Goal: Task Accomplishment & Management: Use online tool/utility

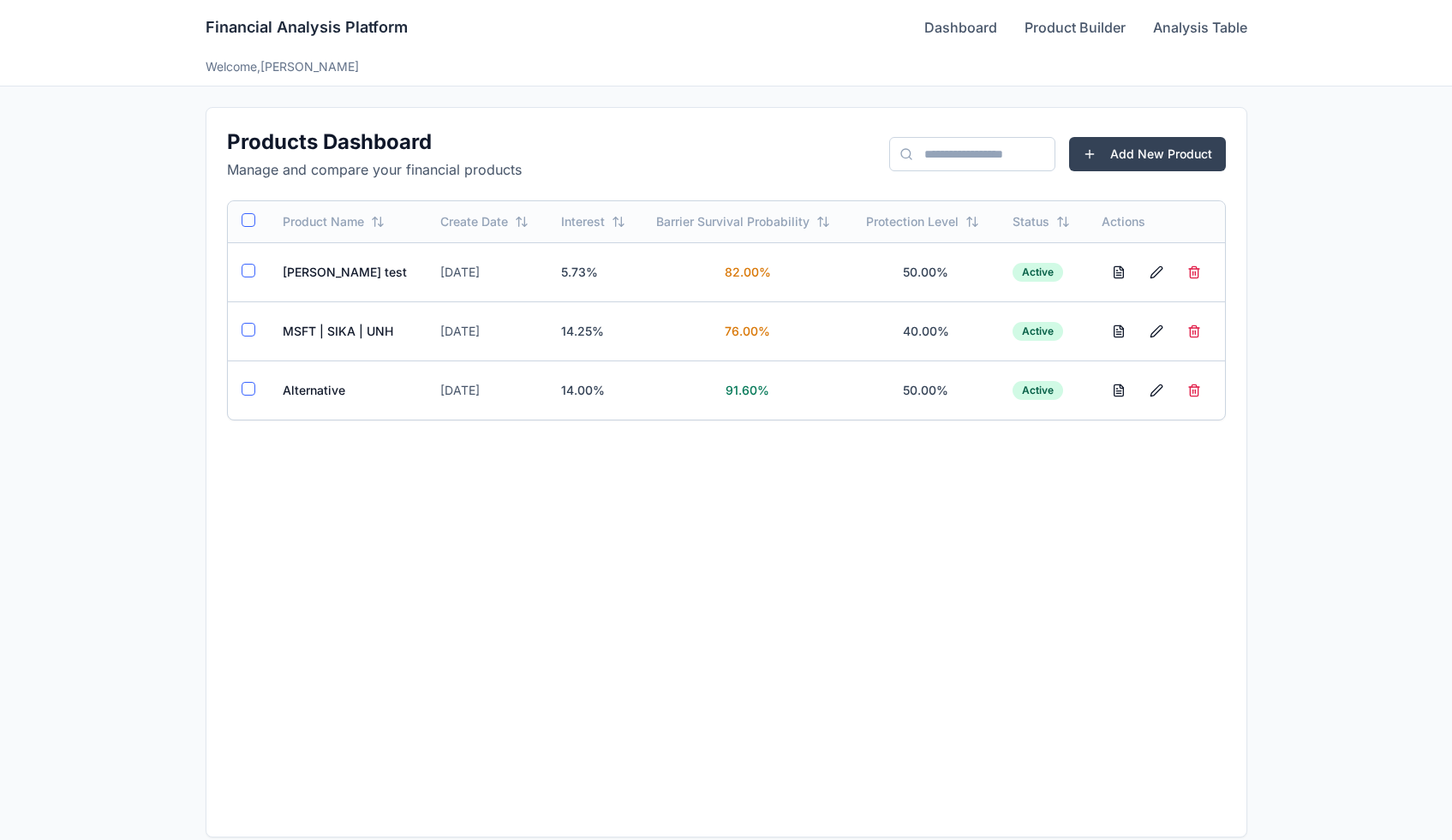
scroll to position [18, 0]
click at [290, 395] on td "Alternative" at bounding box center [348, 390] width 158 height 59
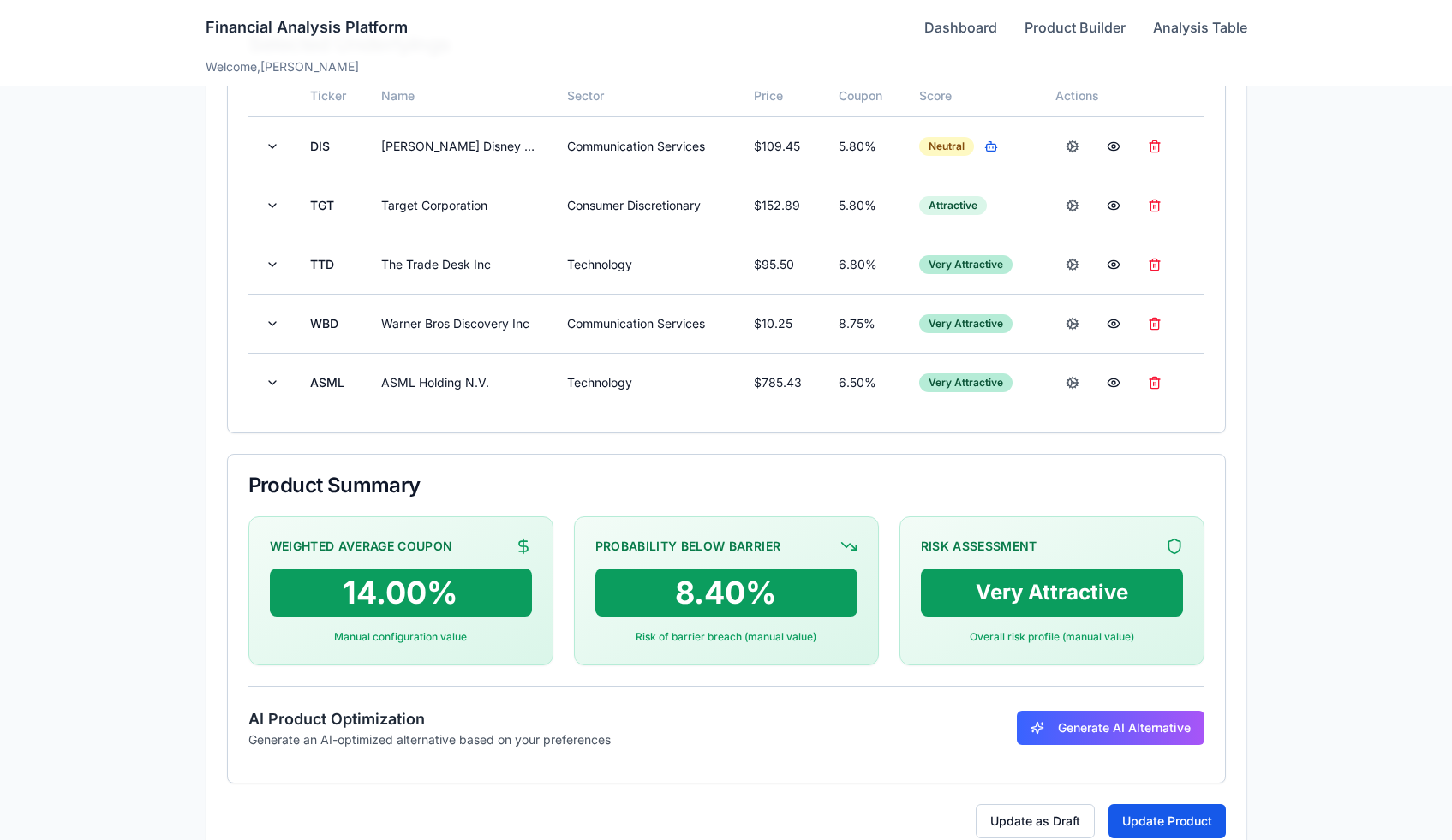
scroll to position [552, 0]
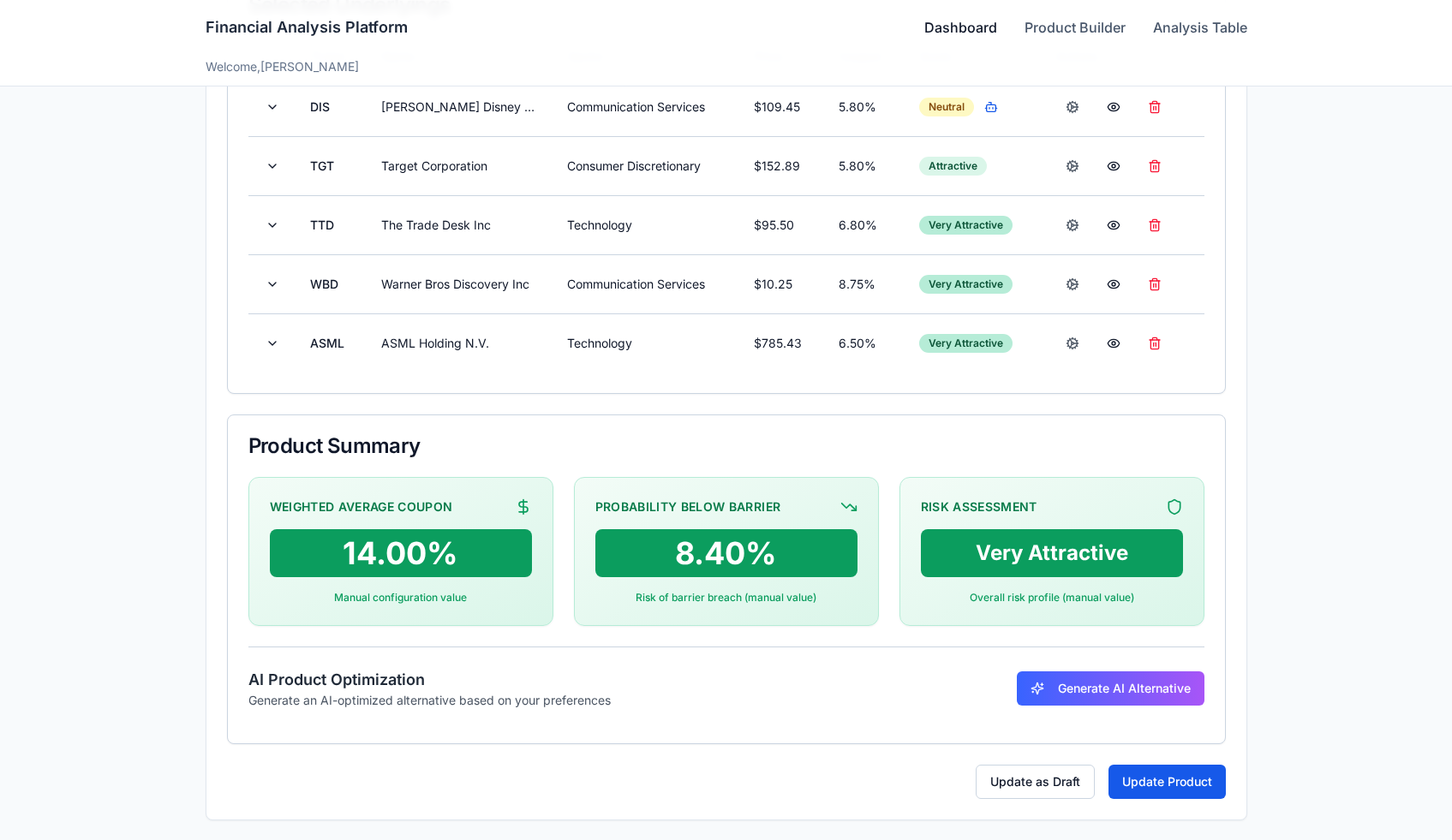
click at [970, 31] on link "Dashboard" at bounding box center [960, 26] width 73 height 20
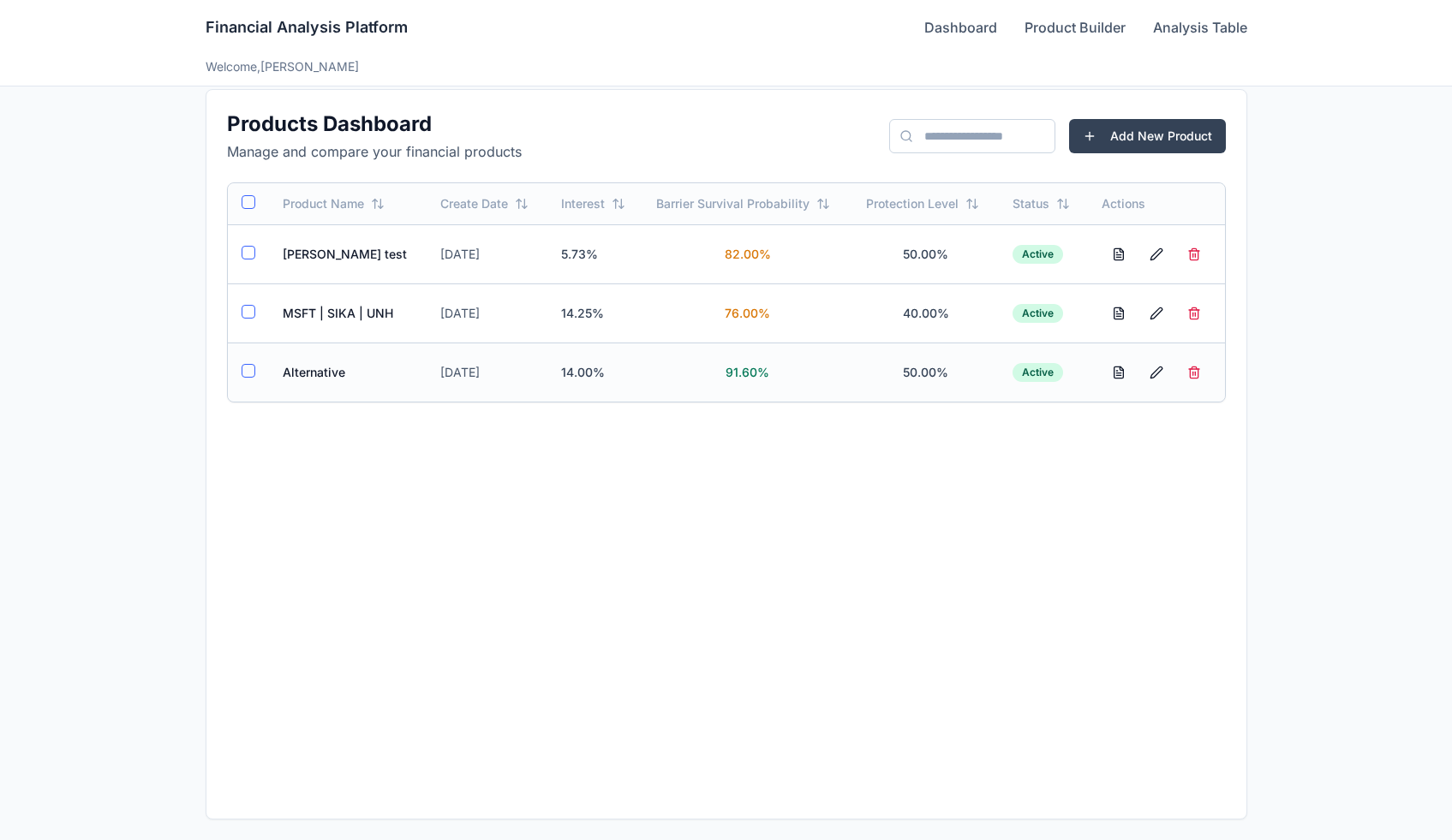
click at [319, 378] on td "Alternative" at bounding box center [348, 371] width 158 height 59
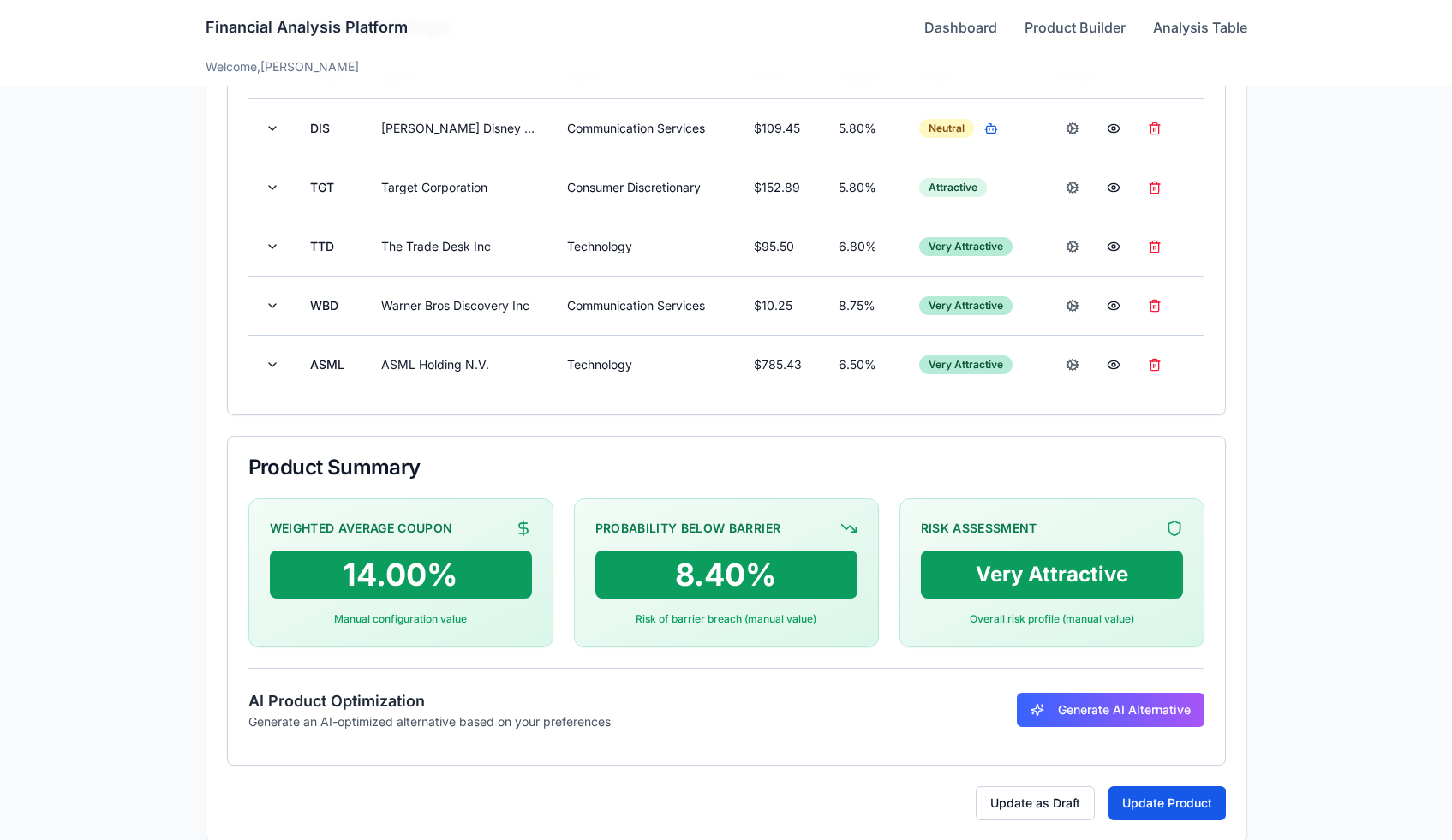
scroll to position [525, 0]
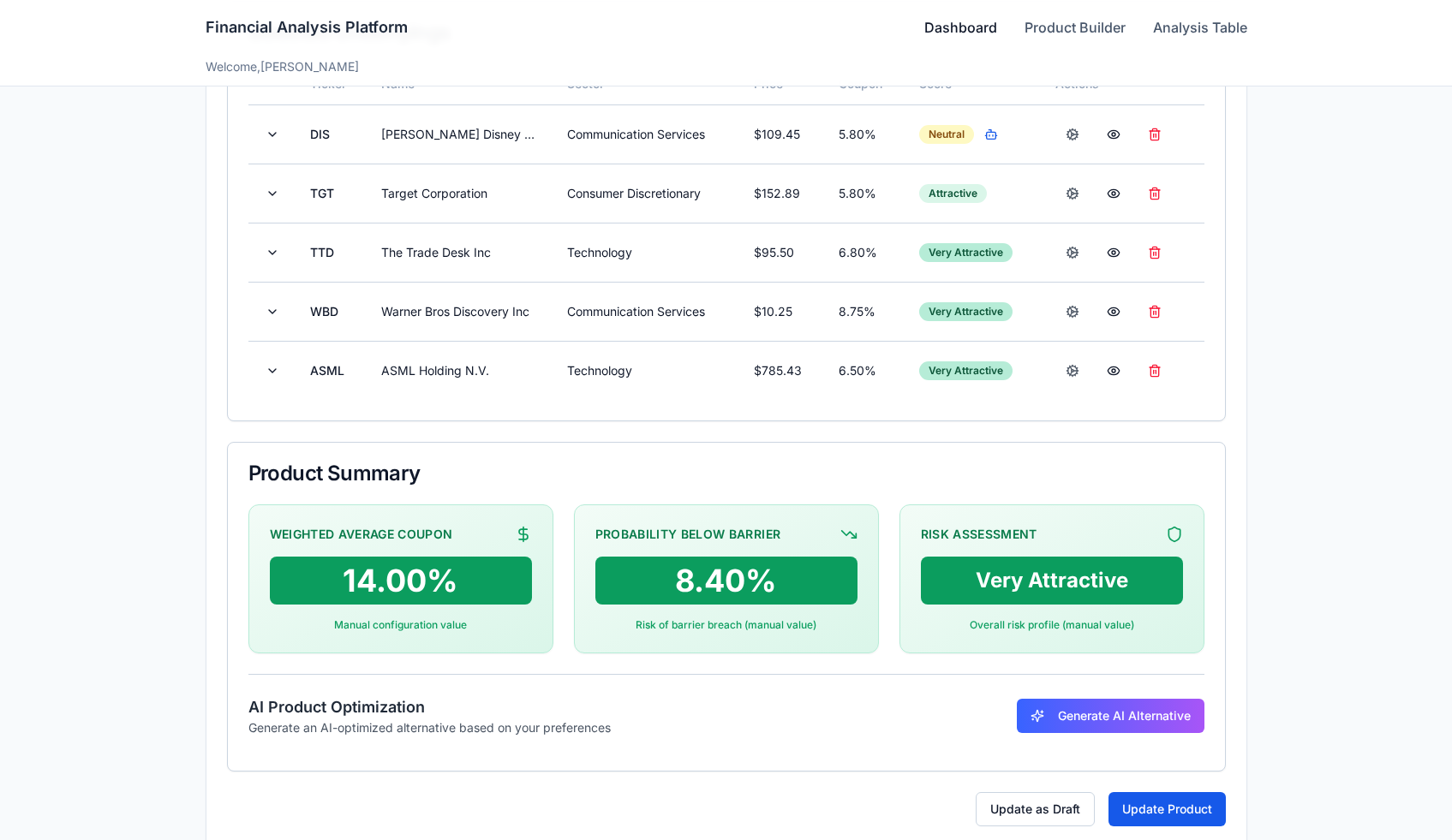
click at [934, 30] on link "Dashboard" at bounding box center [960, 26] width 73 height 20
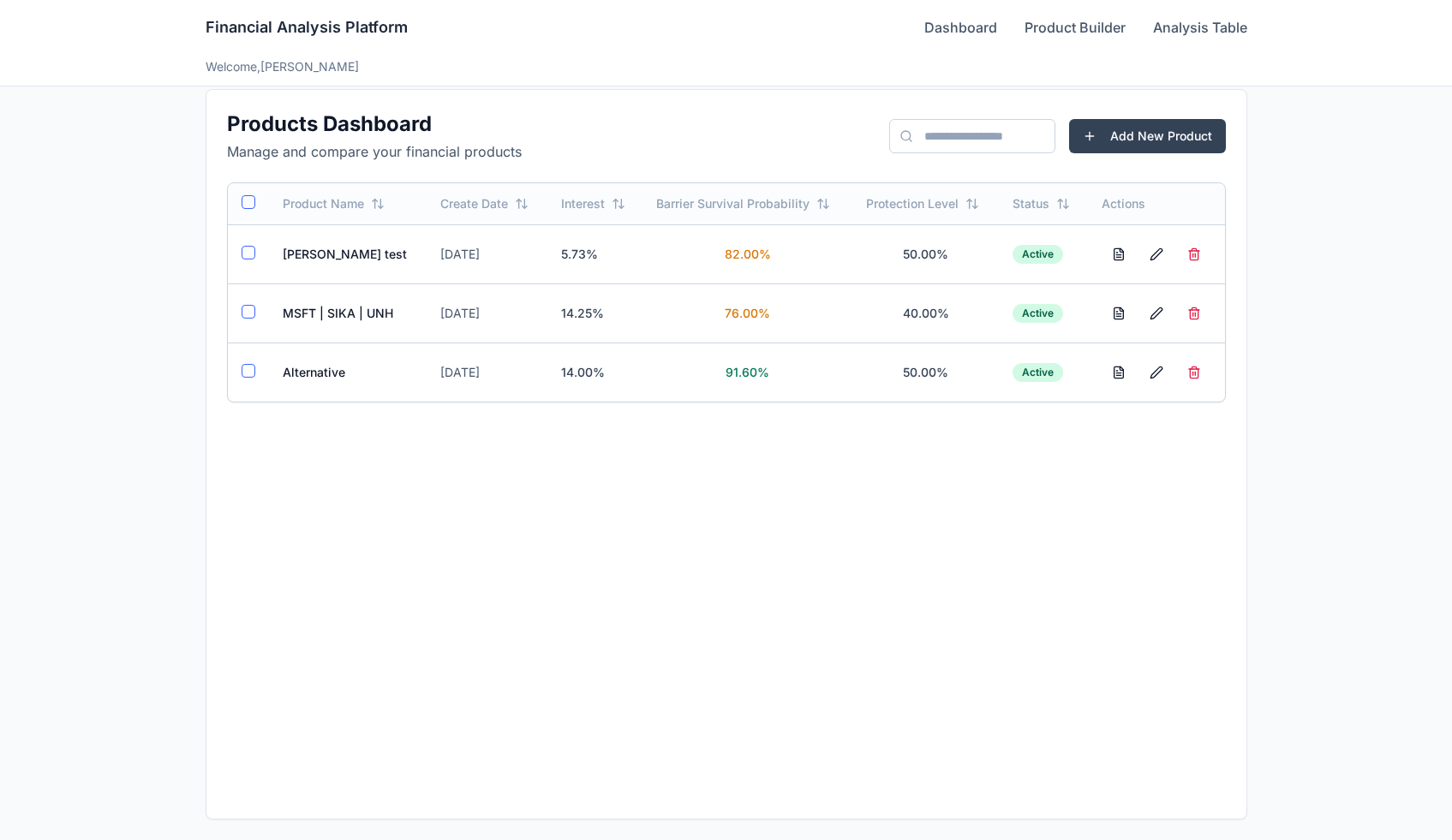
scroll to position [18, 0]
click at [312, 313] on td "MSFT | SIKA | UNH" at bounding box center [348, 312] width 158 height 59
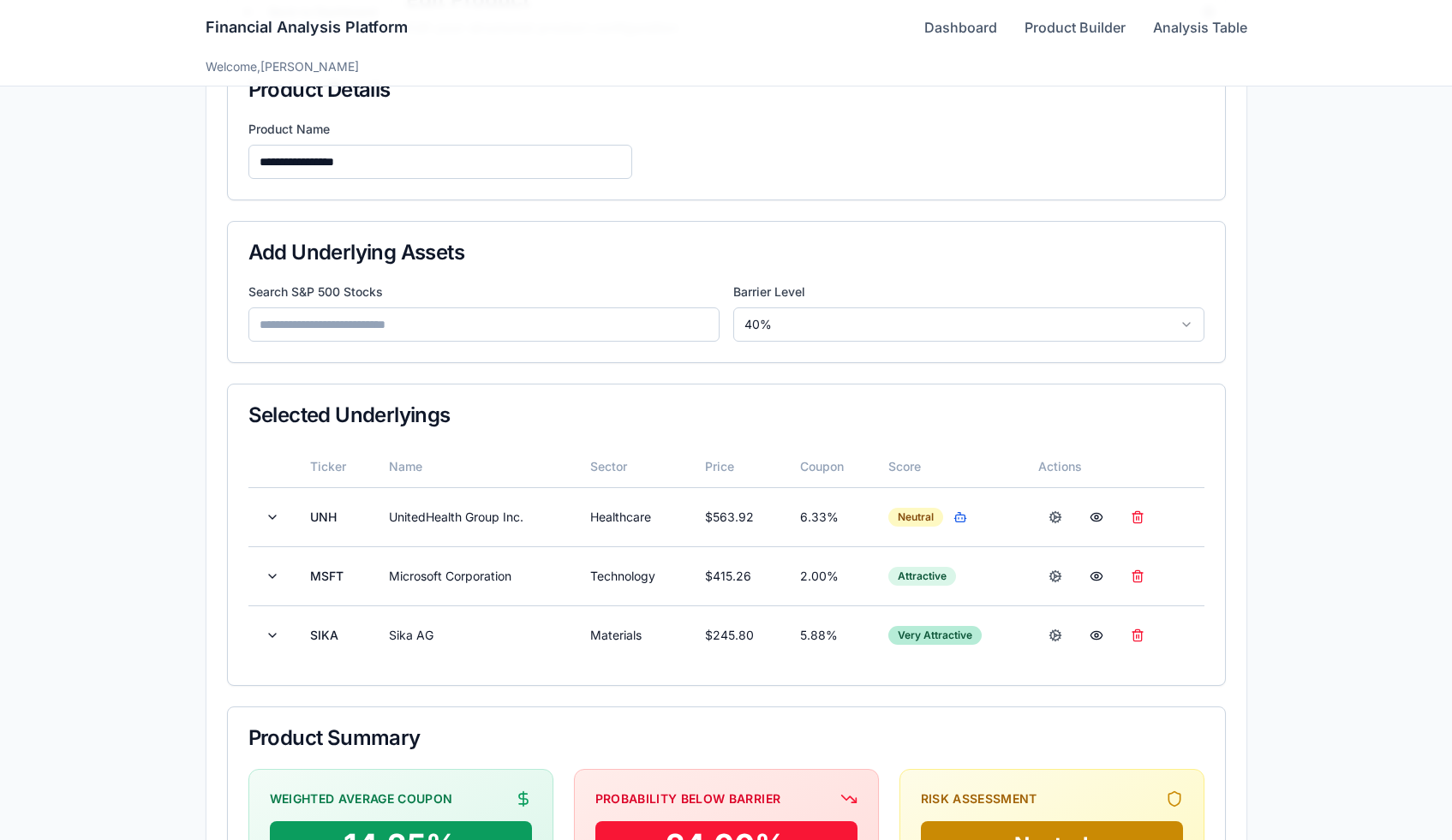
scroll to position [11, 0]
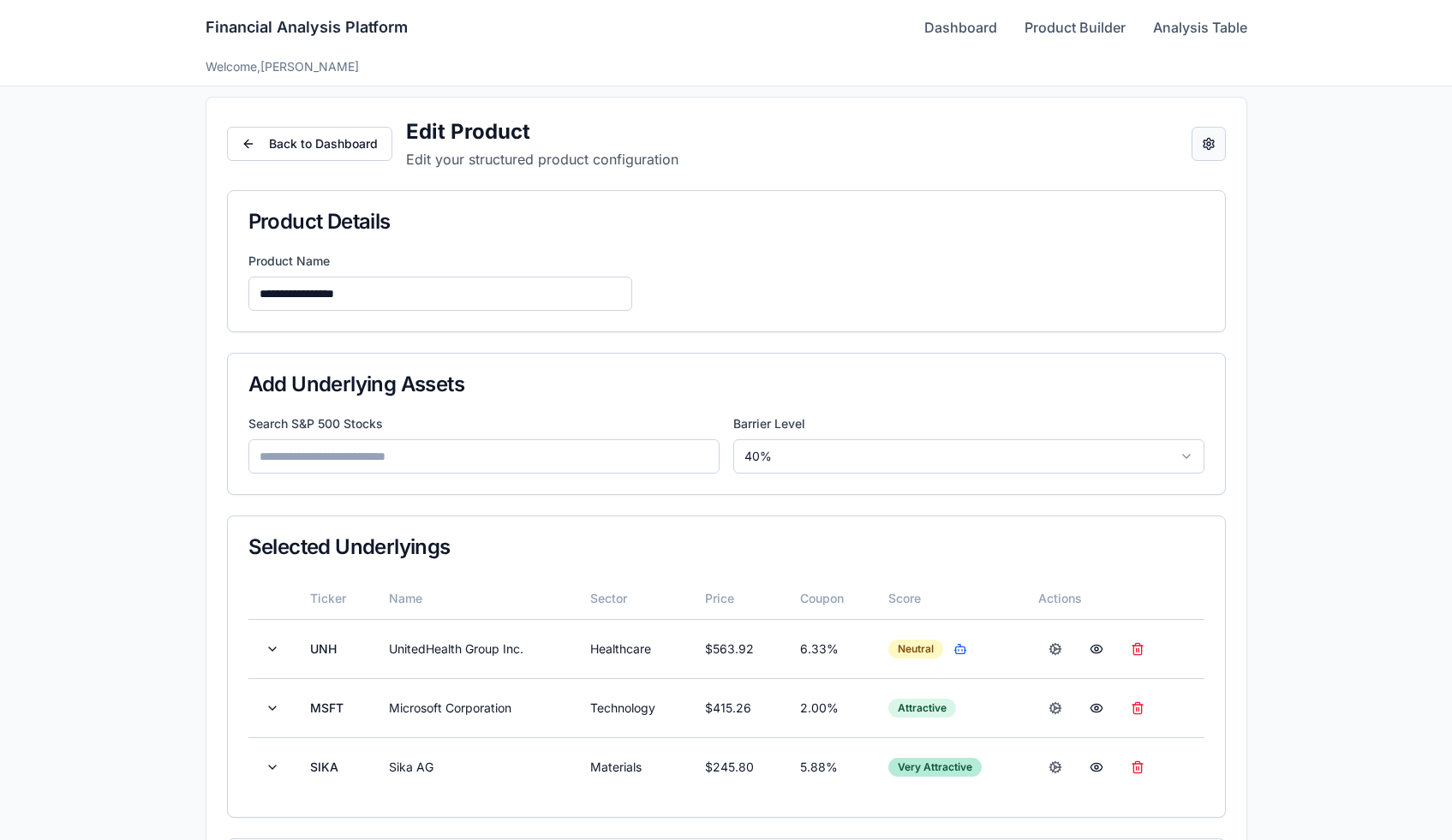
click at [1211, 149] on button "Open configuration panel" at bounding box center [1208, 143] width 34 height 34
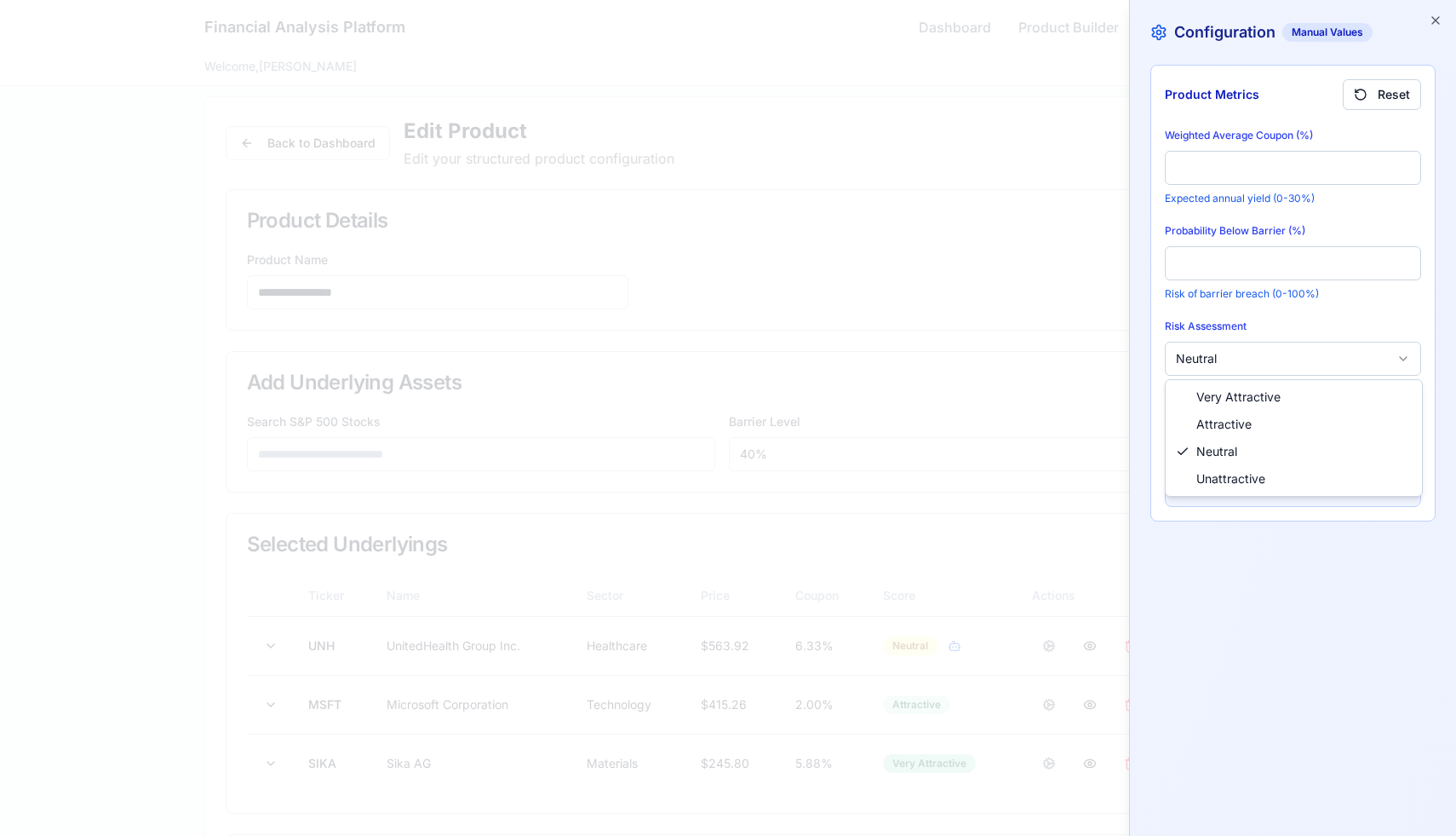
click at [1226, 368] on body "**********" at bounding box center [722, 623] width 1444 height 1268
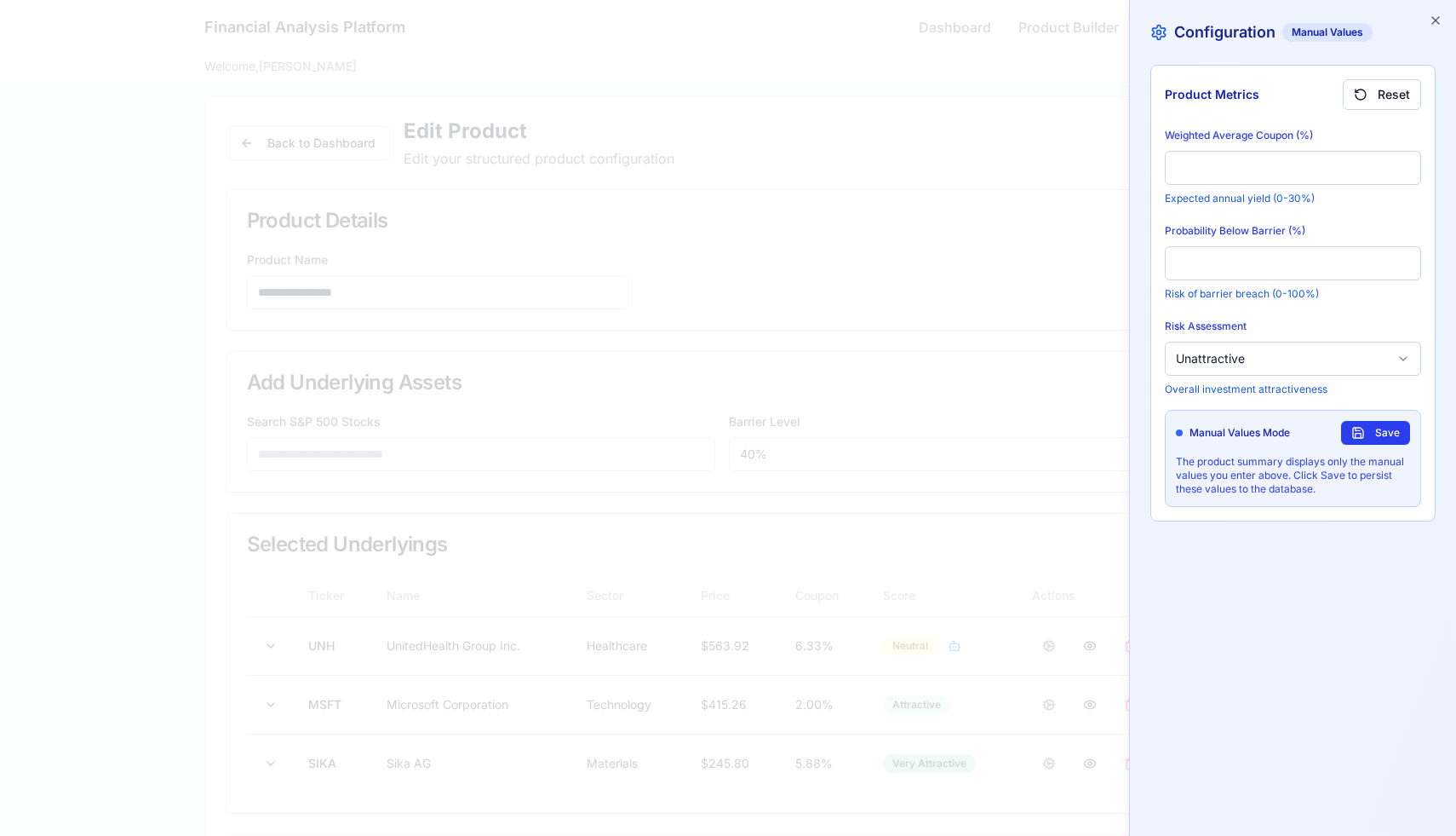
click at [1378, 444] on button "Save" at bounding box center [1376, 432] width 69 height 24
click at [1436, 18] on icon "button" at bounding box center [1436, 21] width 14 height 14
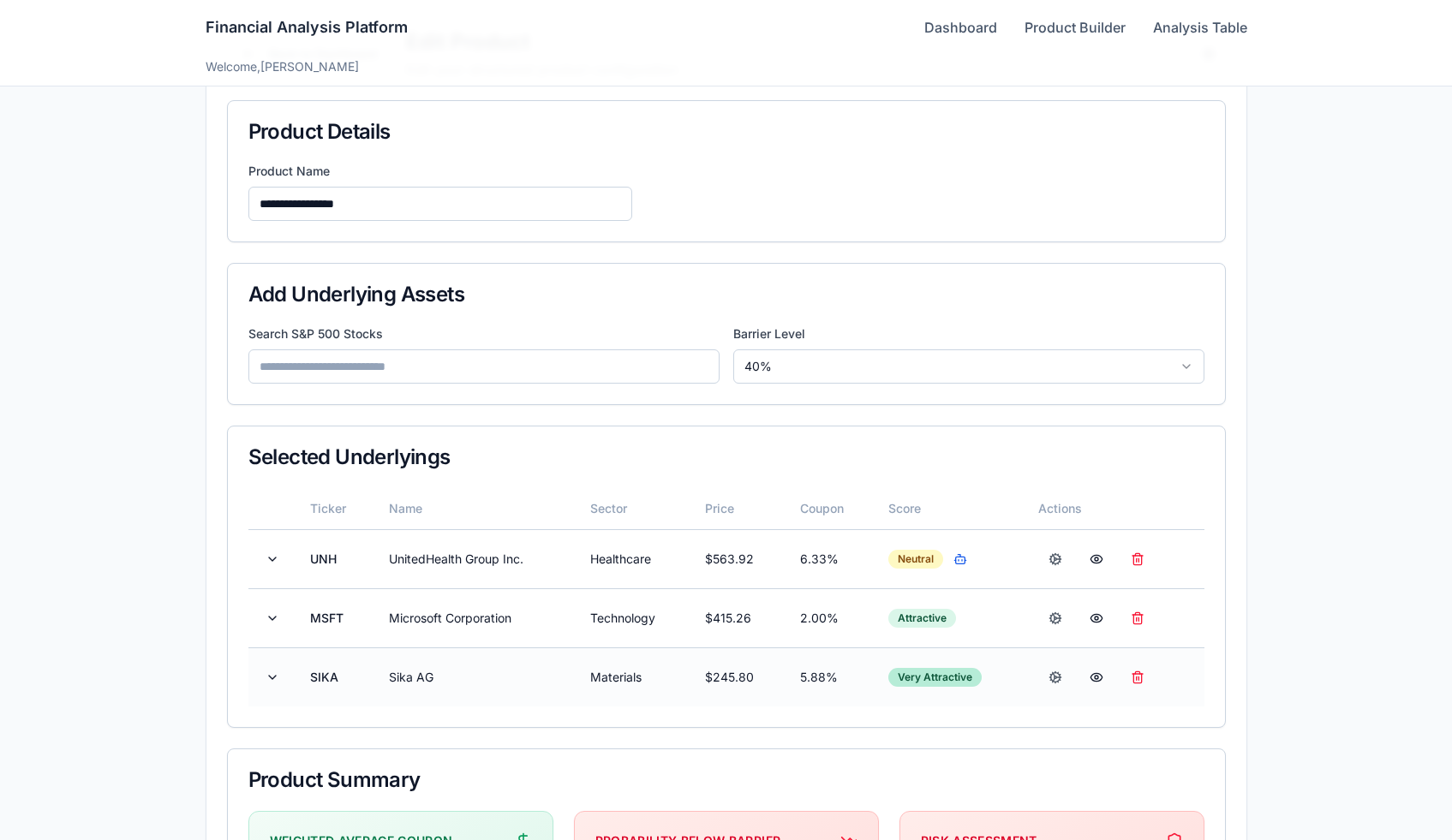
scroll to position [0, 0]
